Goal: Task Accomplishment & Management: Manage account settings

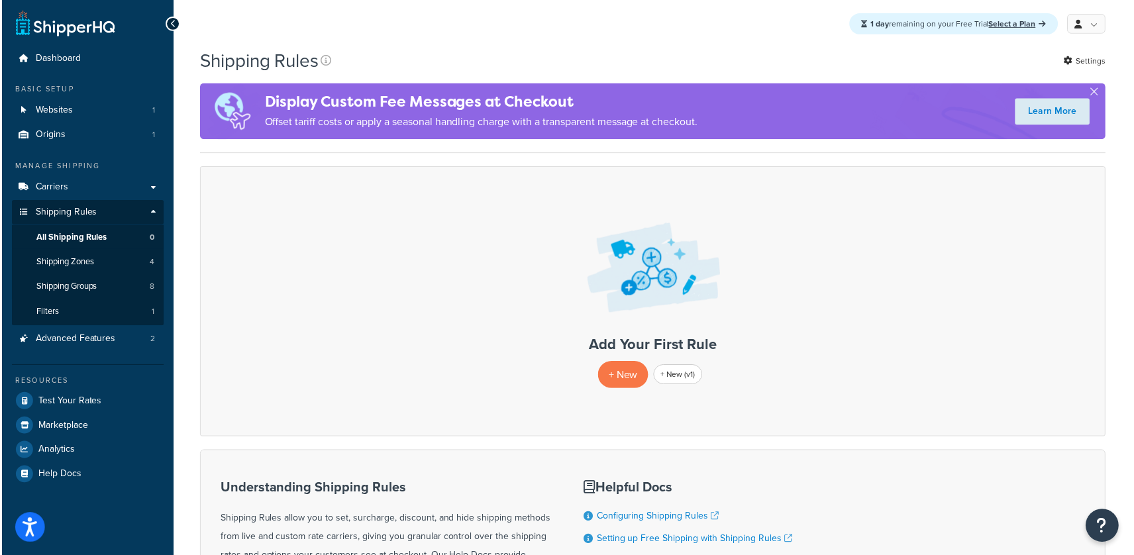
scroll to position [3, 0]
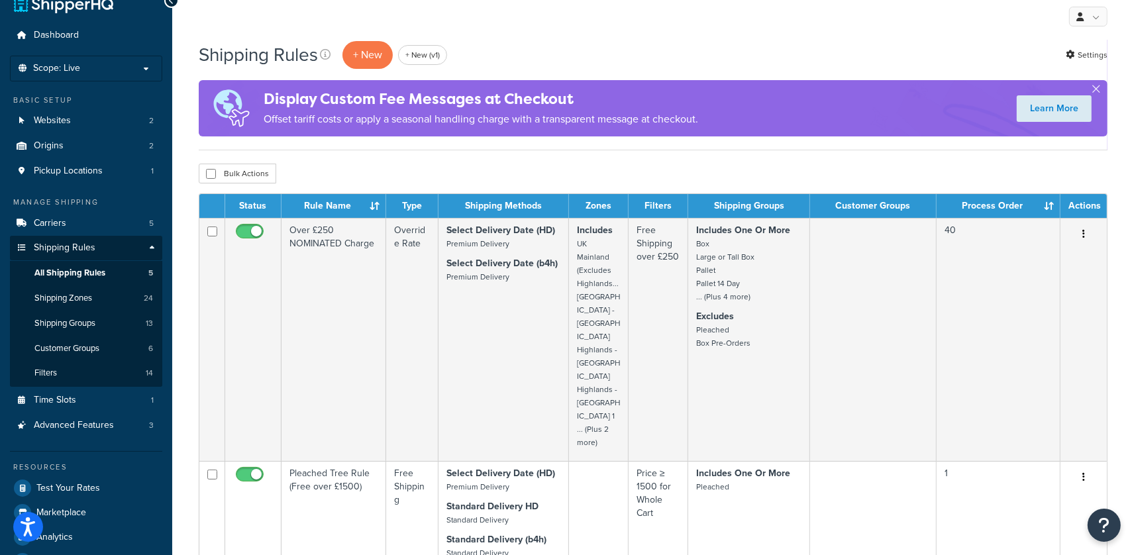
scroll to position [44, 0]
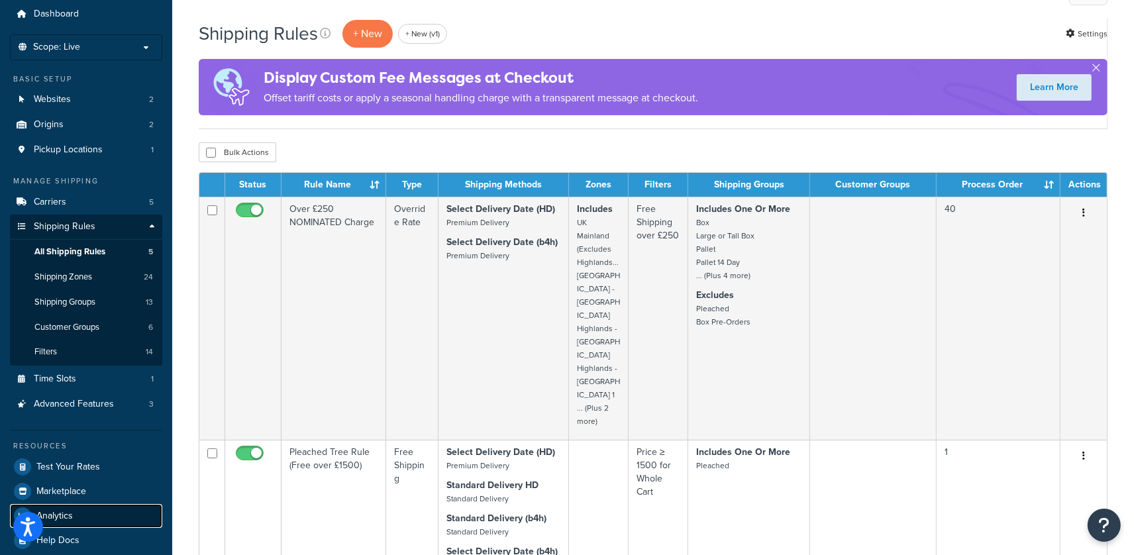
click at [70, 511] on span "Analytics" at bounding box center [54, 516] width 36 height 11
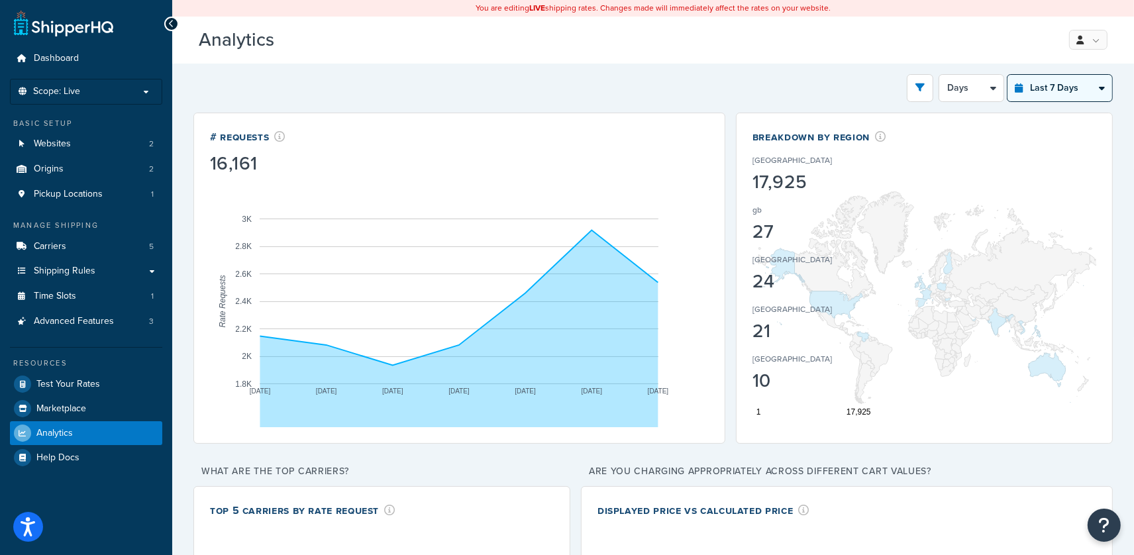
click at [1043, 91] on select "Last 24 Hours Last 7 Days Last 30 Days Last 3 Months Last 6 Months Last 12 Mont…" at bounding box center [1060, 88] width 105 height 27
select select "last_30_days"
click at [1008, 75] on select "Last 24 Hours Last 7 Days Last 30 Days Last 3 Months Last 6 Months Last 12 Mont…" at bounding box center [1060, 88] width 105 height 27
select select "5d"
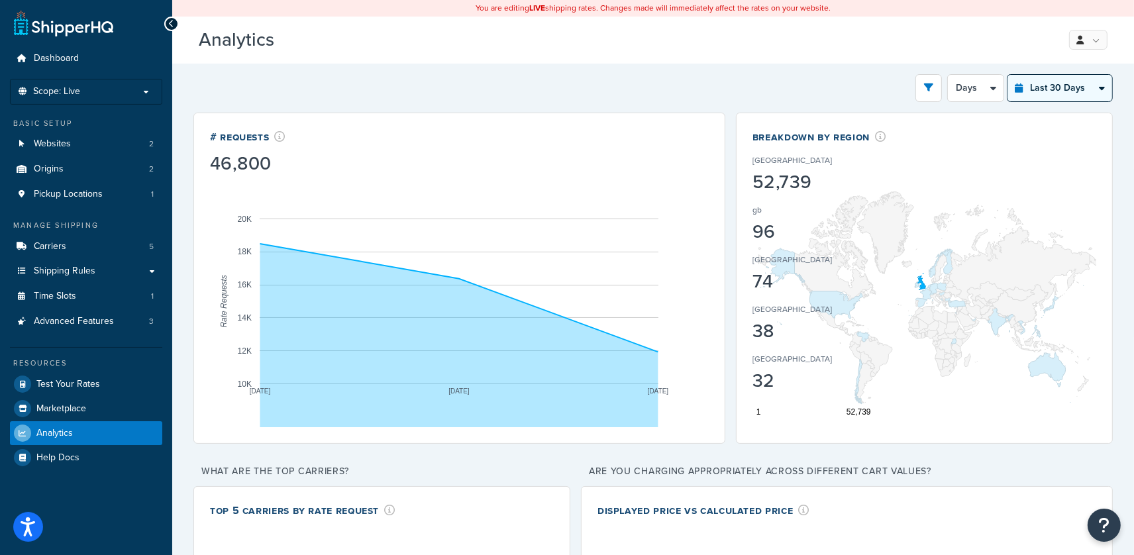
click at [1050, 93] on select "Last 24 Hours Last 7 Days Last 30 Days Last 3 Months Last 6 Months Last 12 Mont…" at bounding box center [1060, 88] width 105 height 27
select select "last_3_months"
click at [1008, 75] on select "Last 24 Hours Last 7 Days Last 30 Days Last 3 Months Last 6 Months Last 12 Mont…" at bounding box center [1060, 88] width 105 height 27
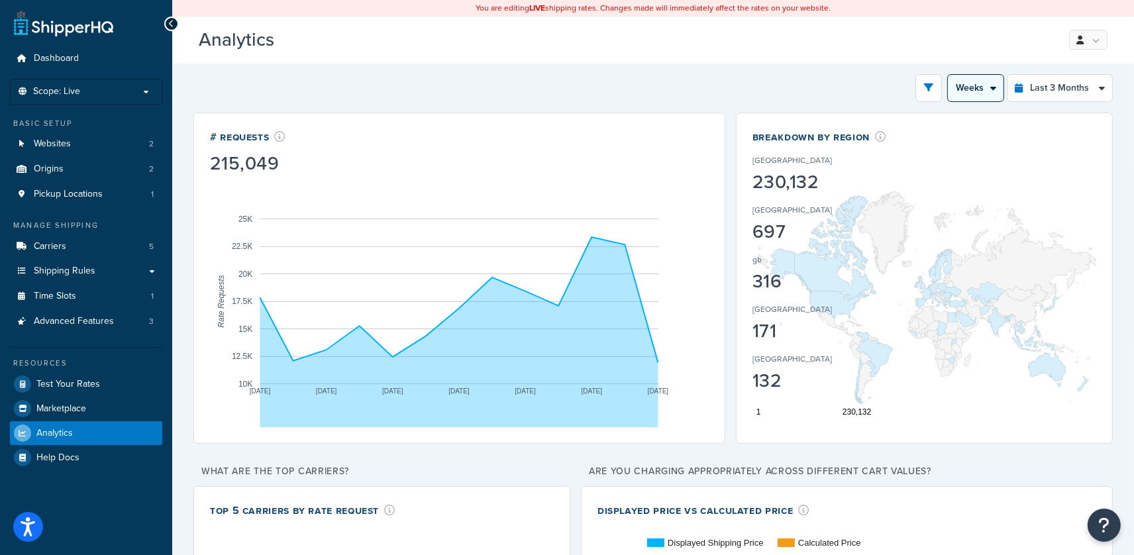
click at [999, 91] on select "Month Weeks" at bounding box center [976, 88] width 56 height 27
select select "1M"
click at [948, 75] on select "Month Weeks" at bounding box center [976, 88] width 56 height 27
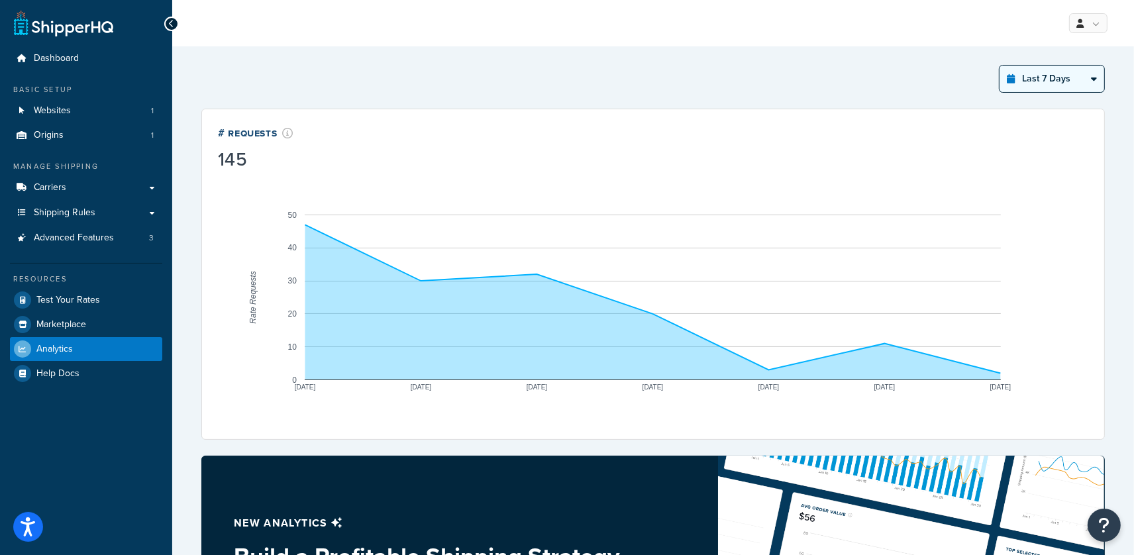
click at [1030, 83] on select "Last 24 Hours Last 7 Days Last 30 Days Last 3 Months Last 6 Months Last 12 Mont…" at bounding box center [1052, 79] width 105 height 27
click at [1000, 66] on select "Last 24 Hours Last 7 Days Last 30 Days Last 3 Months Last 6 Months Last 12 Mont…" at bounding box center [1052, 79] width 105 height 27
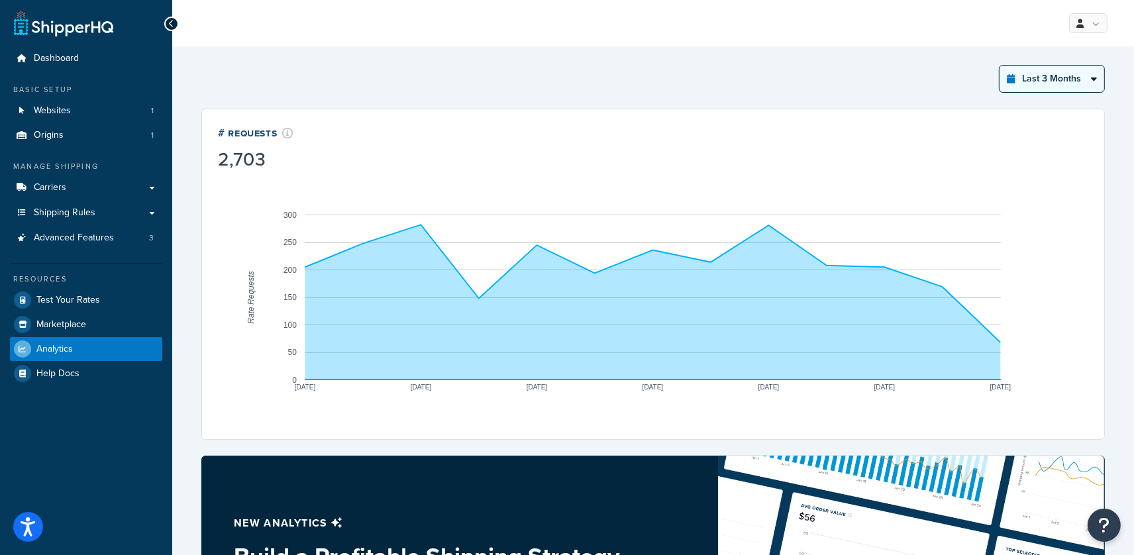
click at [1040, 84] on select "Last 24 Hours Last 7 Days Last 30 Days Last 3 Months Last 6 Months Last 12 Mont…" at bounding box center [1052, 79] width 105 height 27
click at [1000, 66] on select "Last 24 Hours Last 7 Days Last 30 Days Last 3 Months Last 6 Months Last 12 Mont…" at bounding box center [1052, 79] width 105 height 27
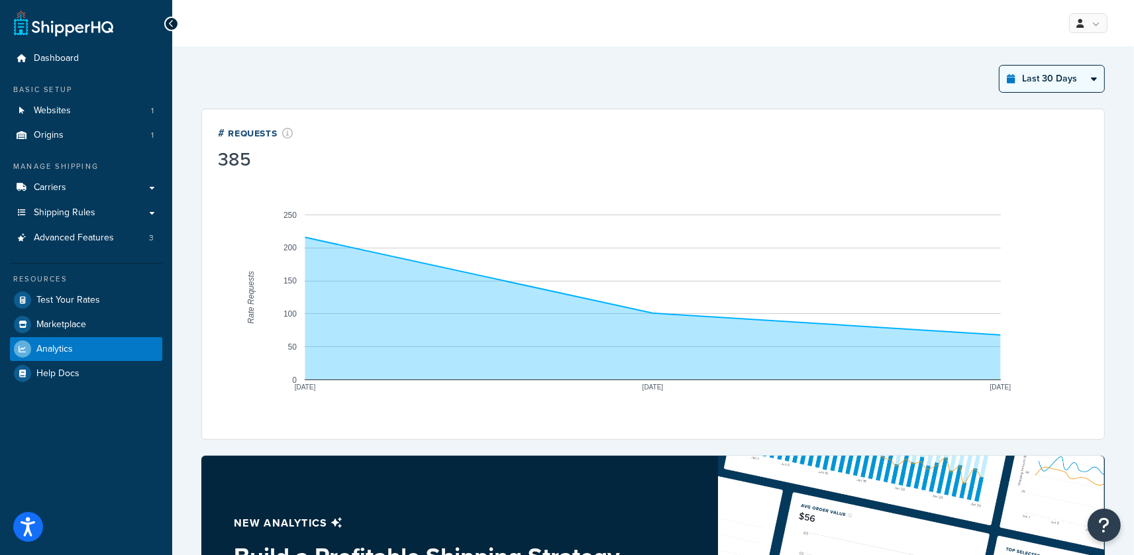
click at [1024, 83] on select "Last 24 Hours Last 7 Days Last 30 Days Last 3 Months Last 6 Months Last 12 Mont…" at bounding box center [1052, 79] width 105 height 27
select select "last_24_hours"
click at [1000, 66] on select "Last 24 Hours Last 7 Days Last 30 Days Last 3 Months Last 6 Months Last 12 Mont…" at bounding box center [1052, 79] width 105 height 27
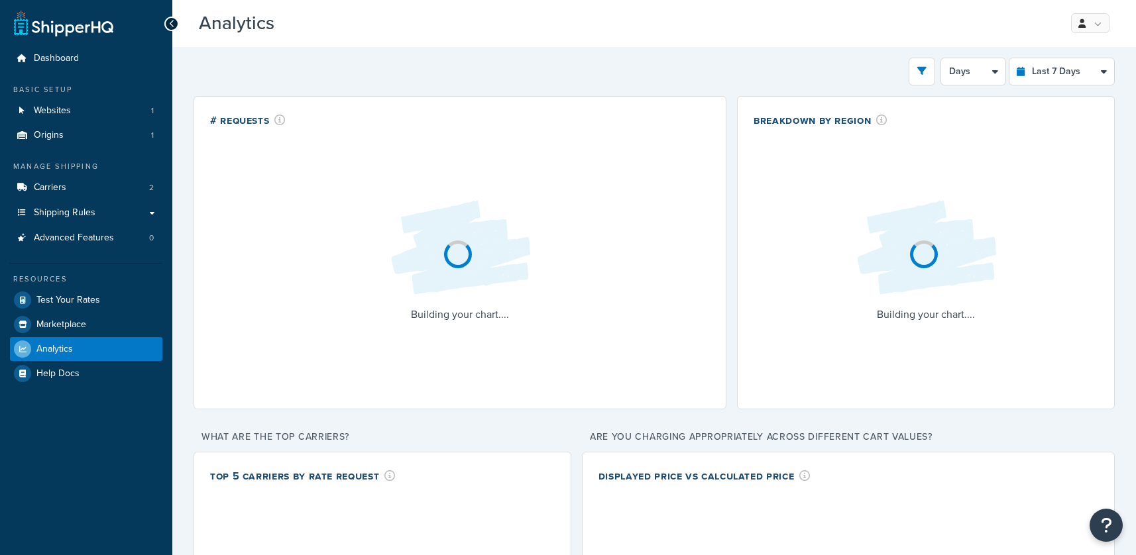
select select "last_7_days"
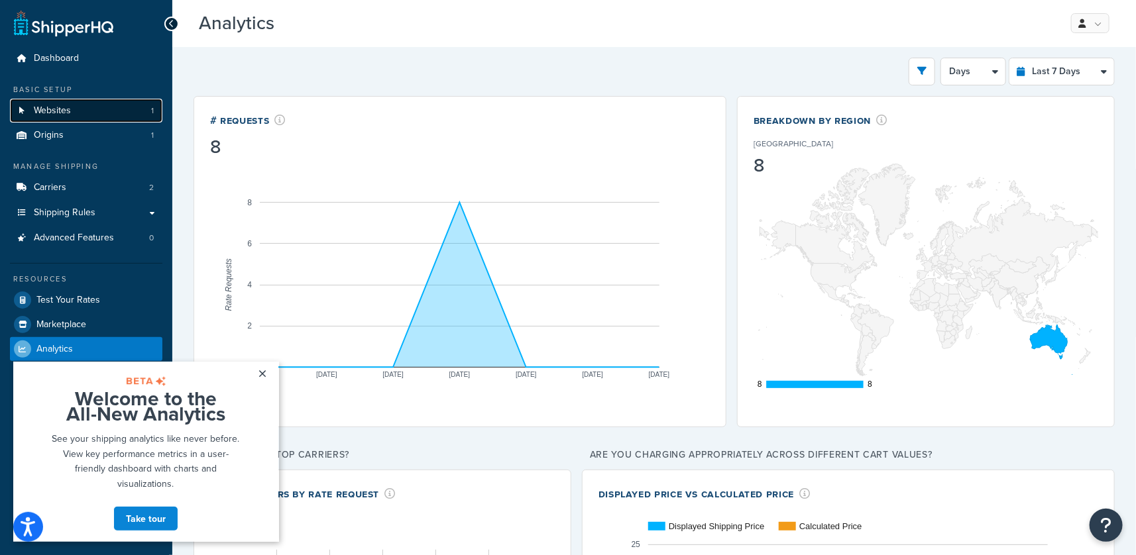
click at [67, 102] on link "Websites 1" at bounding box center [86, 111] width 152 height 25
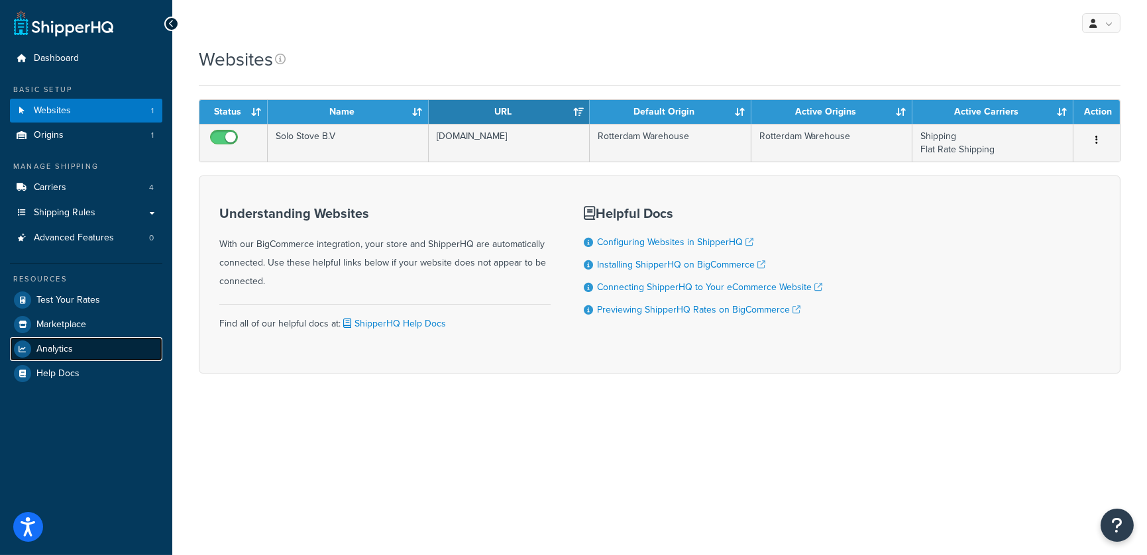
click at [64, 348] on span "Analytics" at bounding box center [54, 349] width 36 height 11
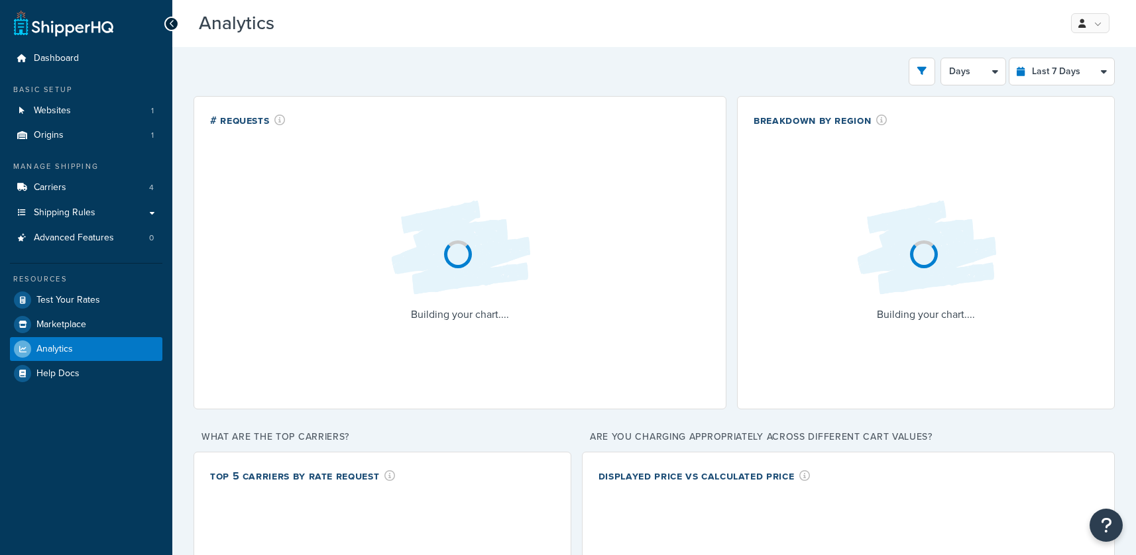
select select "last_7_days"
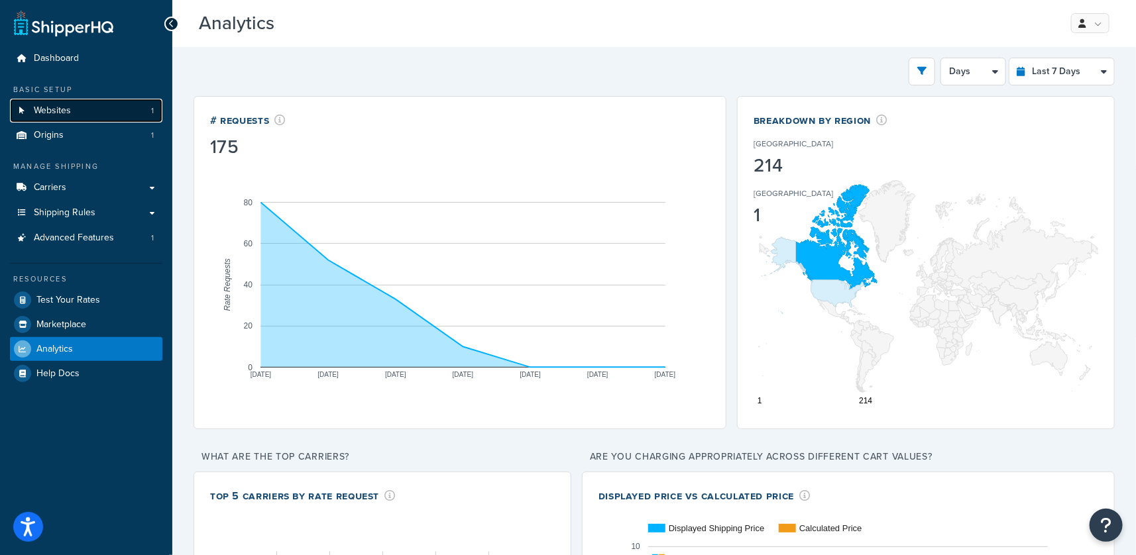
click at [108, 109] on link "Websites 1" at bounding box center [86, 111] width 152 height 25
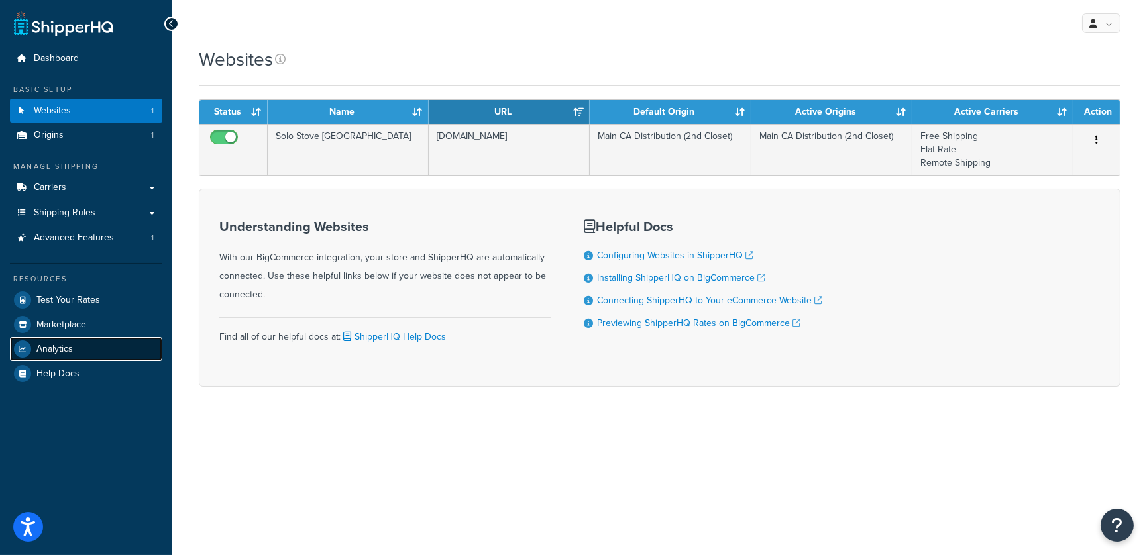
click at [78, 343] on link "Analytics" at bounding box center [86, 349] width 152 height 24
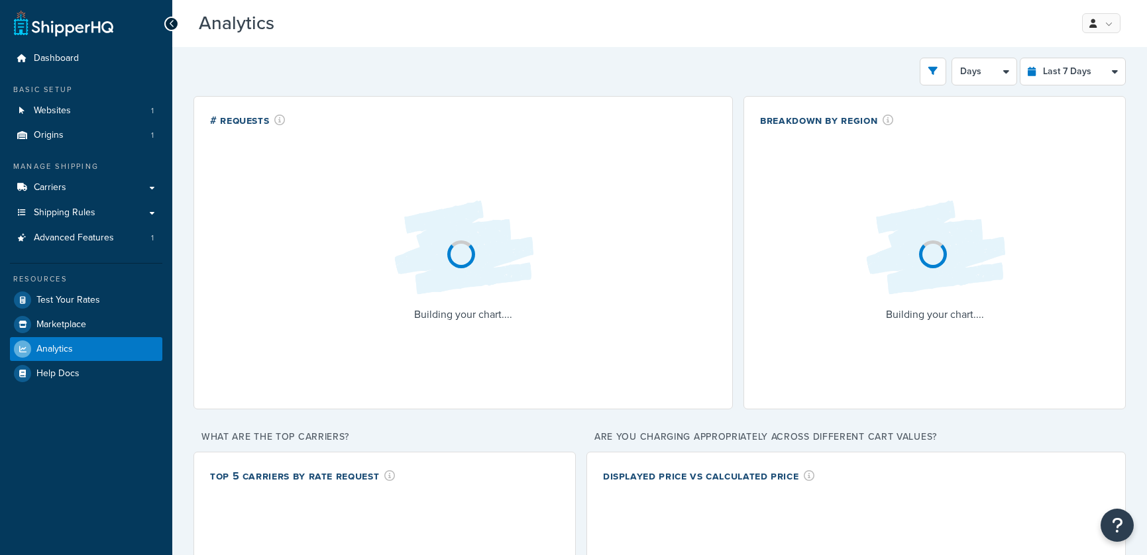
select select "last_7_days"
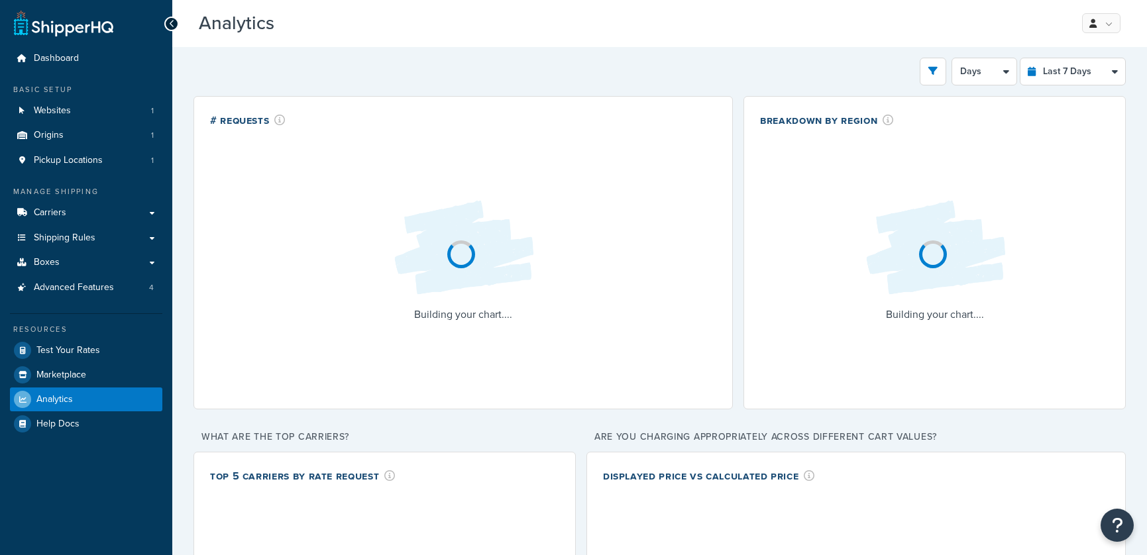
select select "last_7_days"
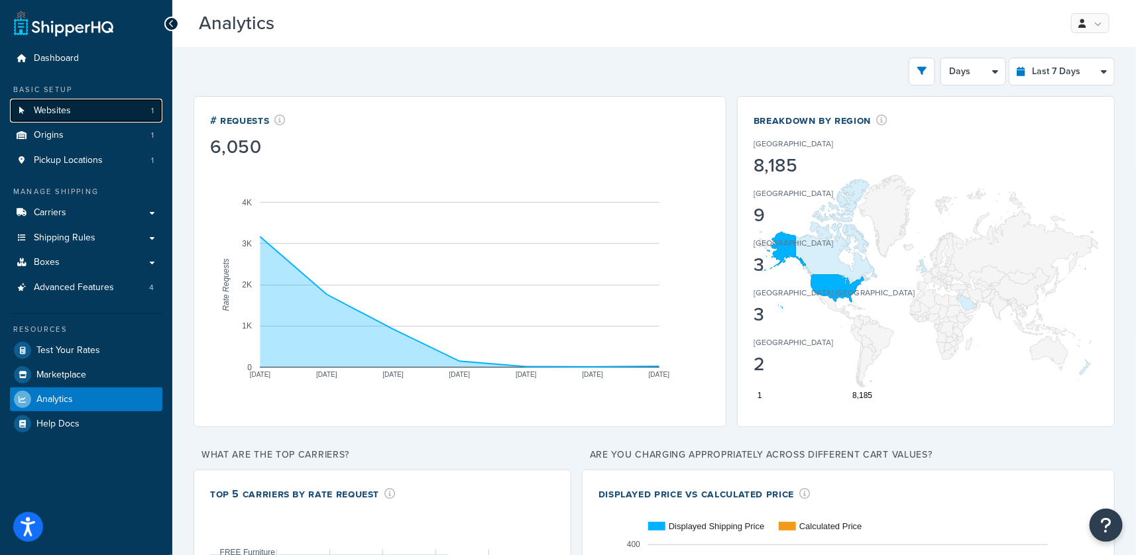
click at [68, 105] on span "Websites" at bounding box center [52, 110] width 37 height 11
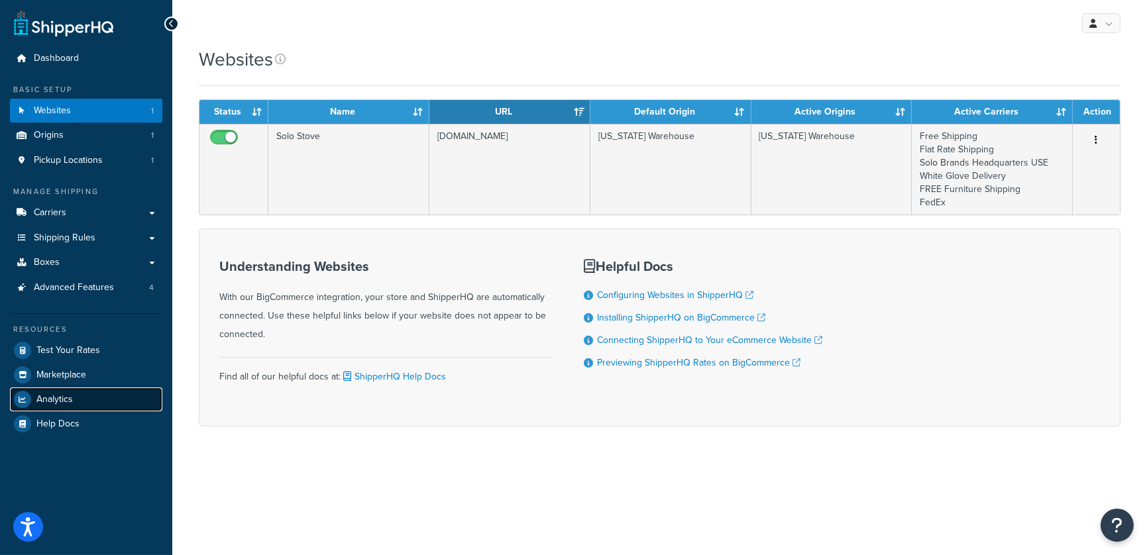
click at [54, 397] on span "Analytics" at bounding box center [54, 399] width 36 height 11
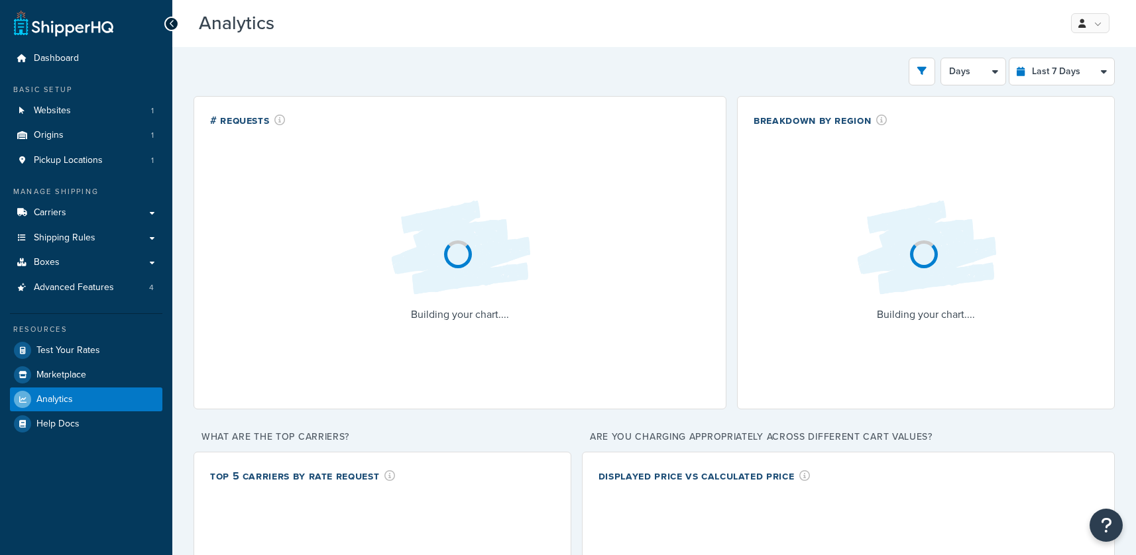
select select "last_7_days"
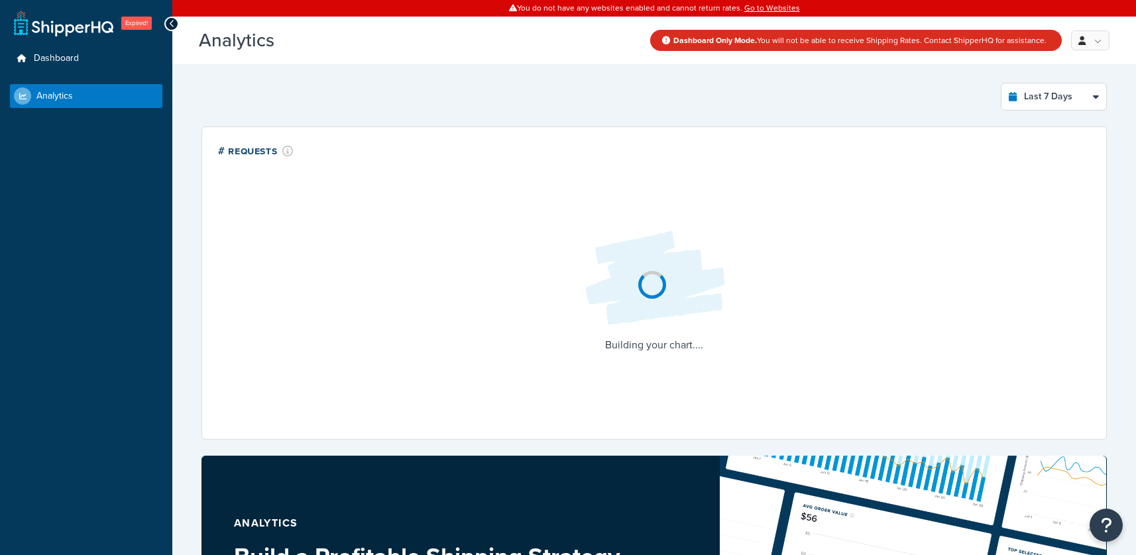
select select "last_7_days"
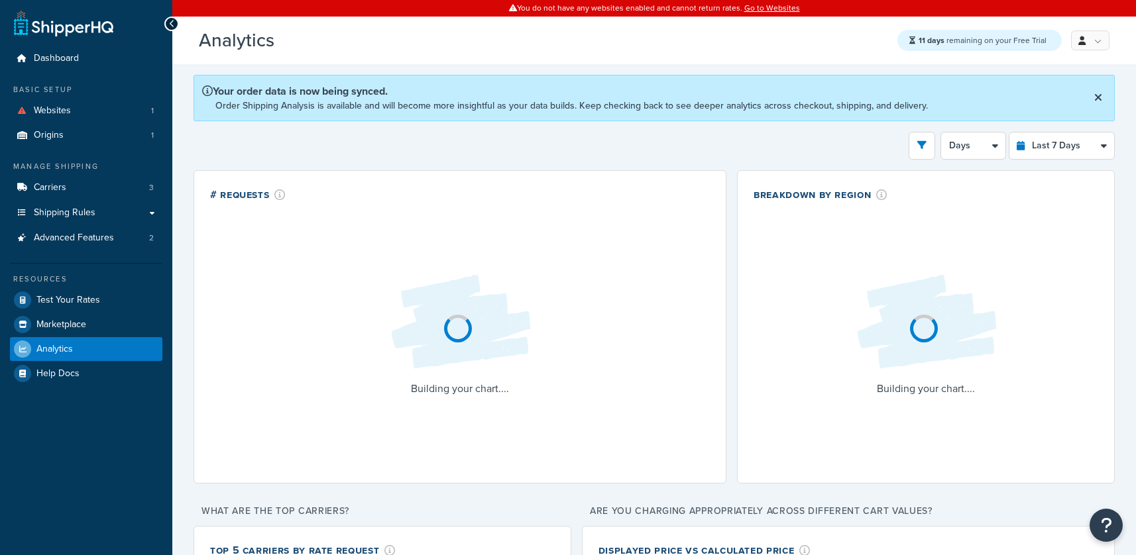
select select "last_7_days"
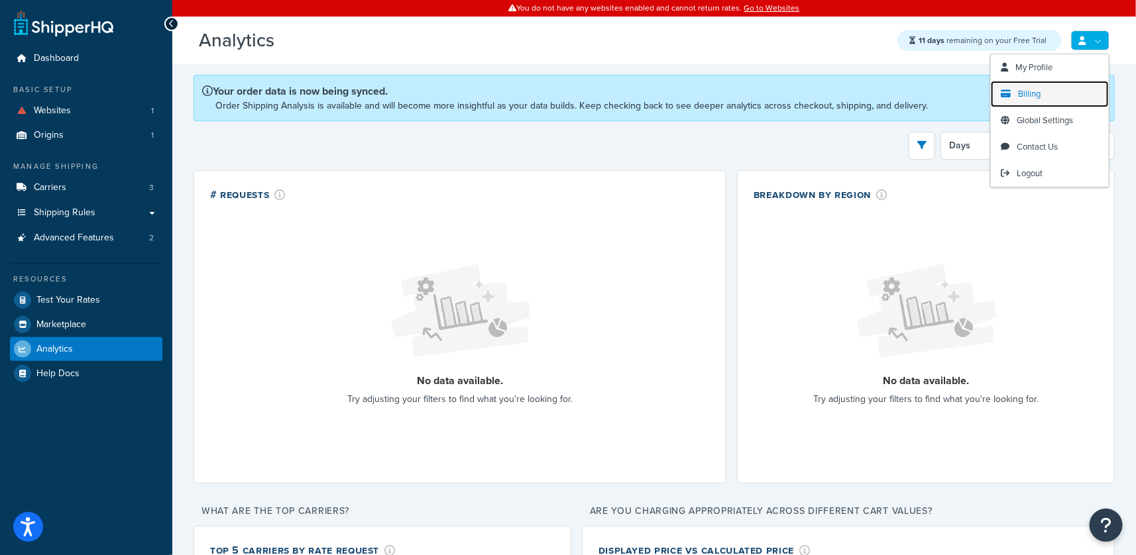
click at [1047, 89] on link "Billing" at bounding box center [1049, 94] width 118 height 27
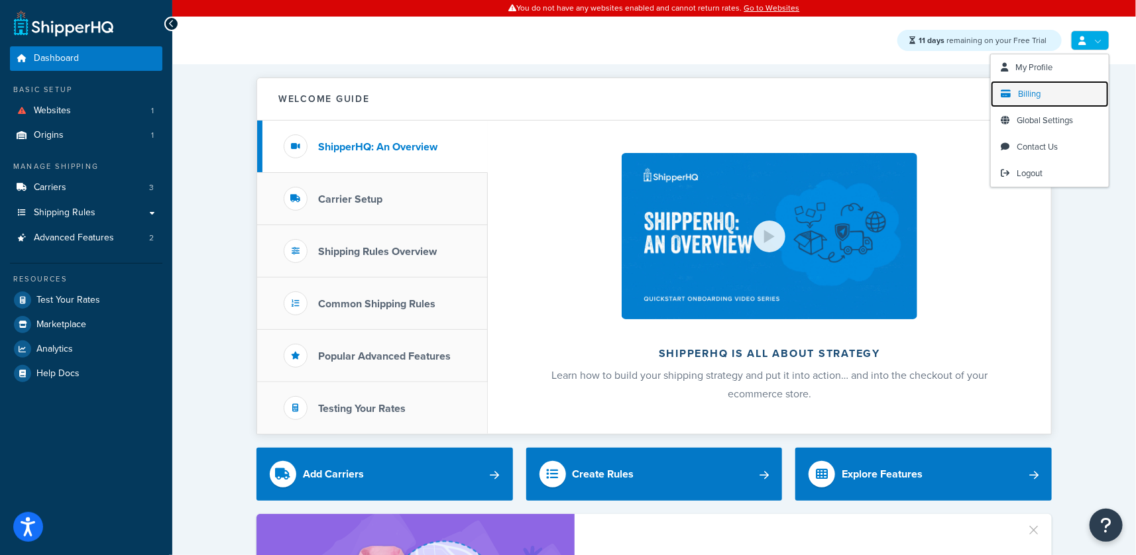
click at [1030, 96] on span "Billing" at bounding box center [1029, 93] width 23 height 13
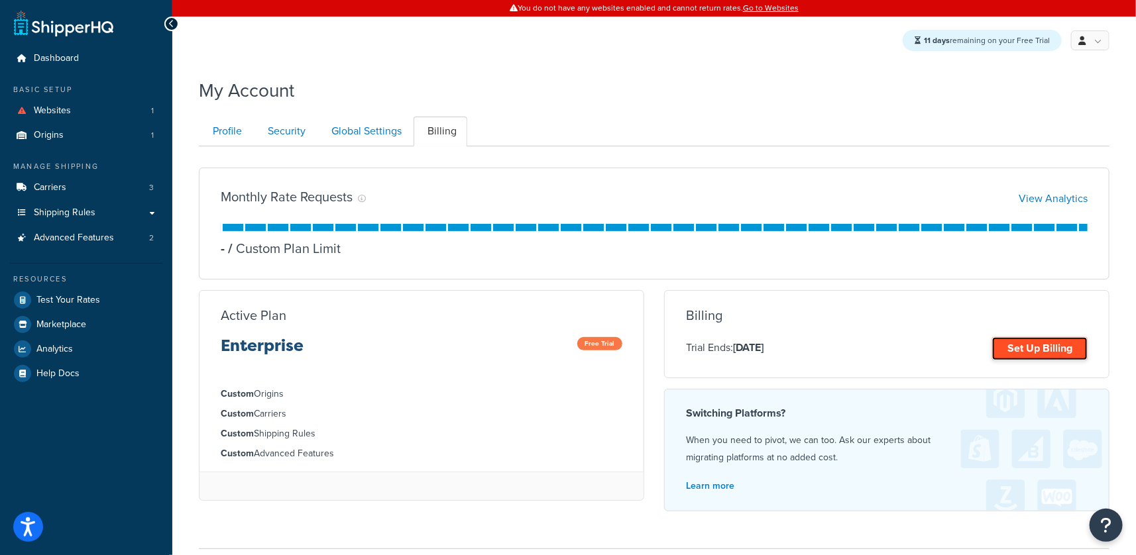
click at [1022, 344] on link "Set Up Billing" at bounding box center [1039, 348] width 95 height 23
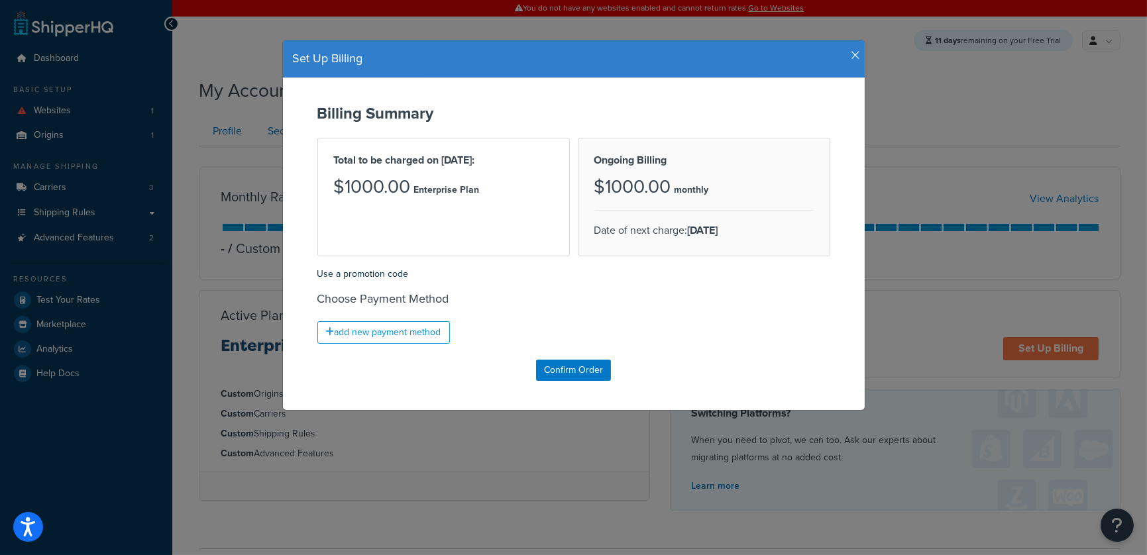
click at [851, 52] on icon "button" at bounding box center [855, 56] width 9 height 12
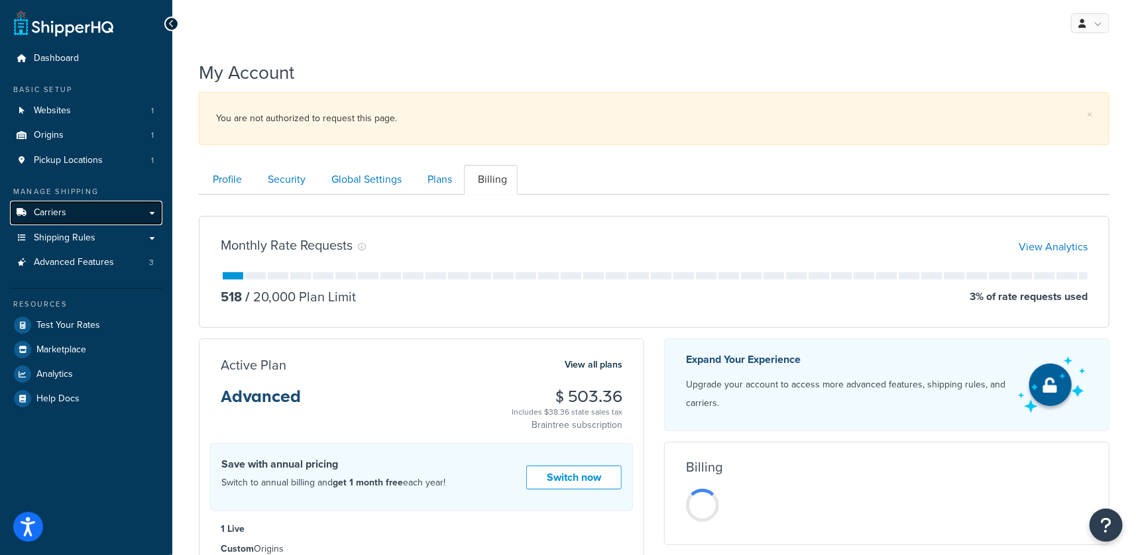
click at [84, 208] on link "Carriers" at bounding box center [86, 213] width 152 height 25
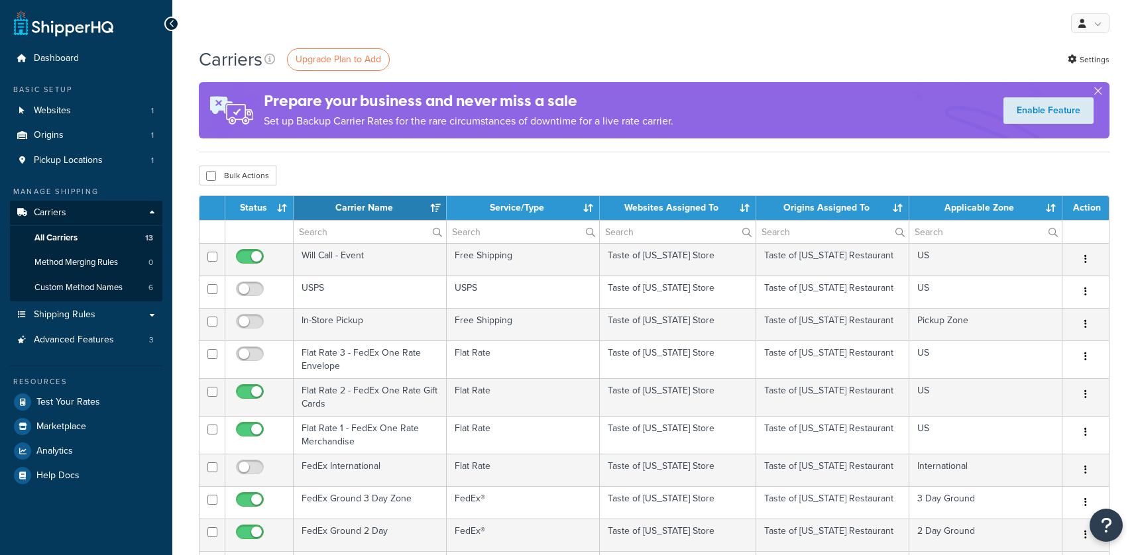
select select "15"
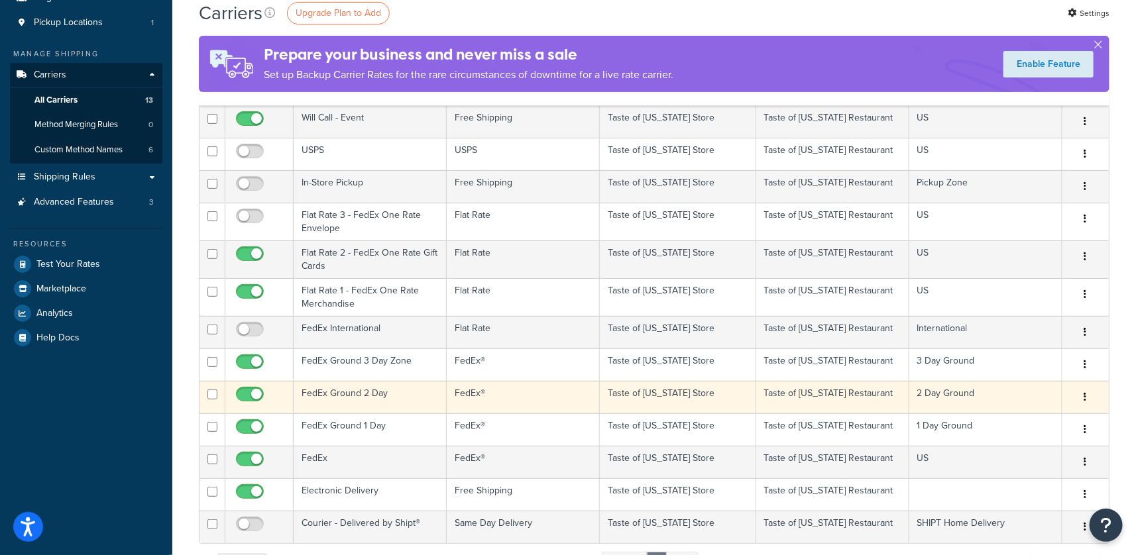
scroll to position [136, 0]
